Goal: Submit feedback/report problem

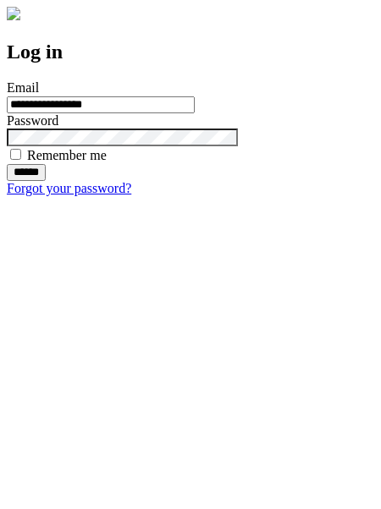
click at [46, 181] on input "******" at bounding box center [26, 172] width 39 height 17
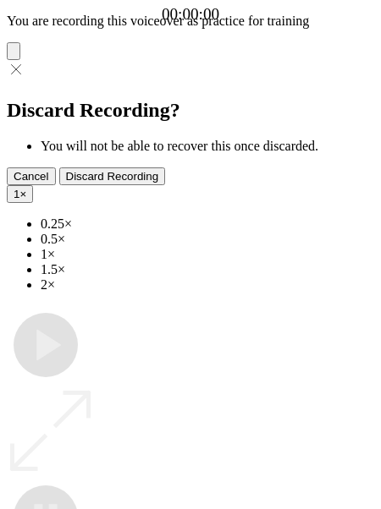
type input "**********"
